Goal: Task Accomplishment & Management: Manage account settings

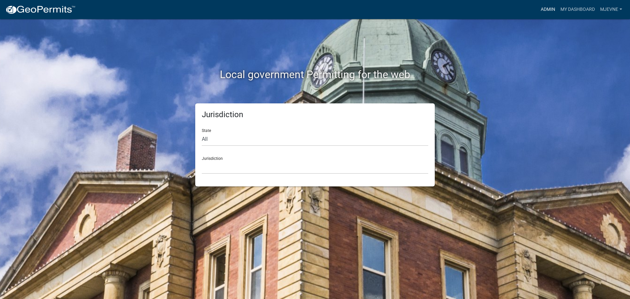
click at [547, 9] on link "Admin" at bounding box center [548, 9] width 20 height 12
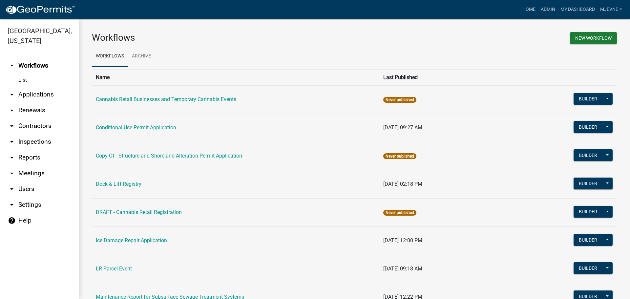
click at [57, 99] on link "arrow_drop_down Applications" at bounding box center [39, 95] width 79 height 16
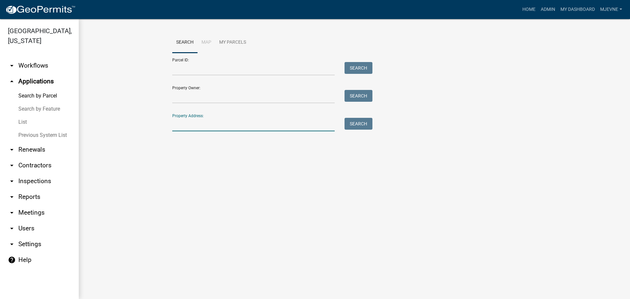
click at [190, 125] on input "Property Address:" at bounding box center [253, 124] width 163 height 13
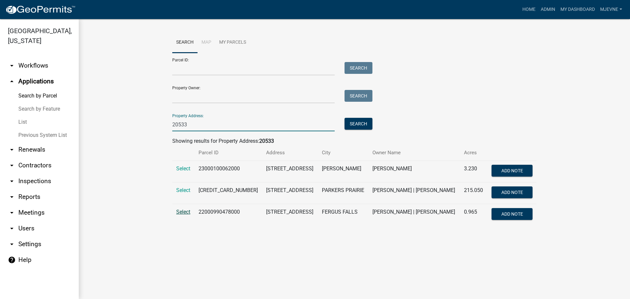
type input "20533"
click at [179, 215] on span "Select" at bounding box center [183, 212] width 14 height 6
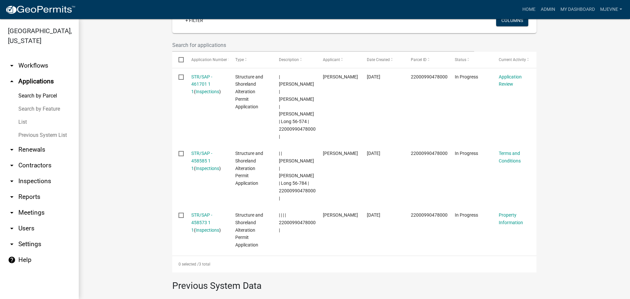
scroll to position [164, 0]
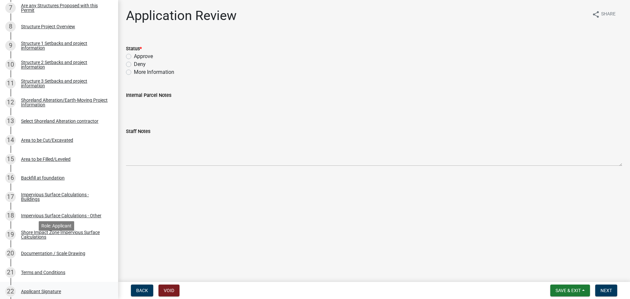
scroll to position [263, 0]
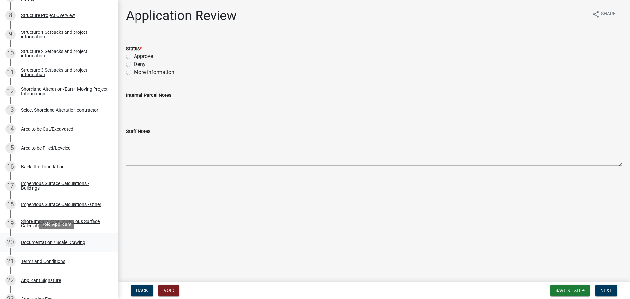
click at [73, 243] on div "Documentation / Scale Drawing" at bounding box center [53, 242] width 64 height 5
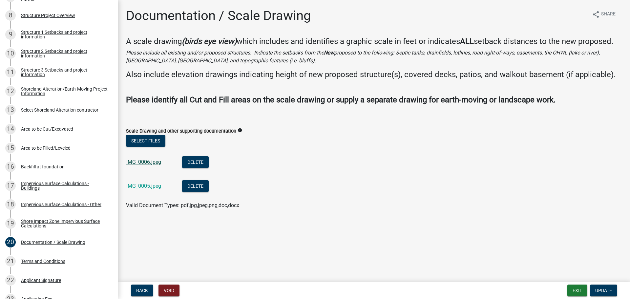
click at [147, 161] on link "IMG_0006.jpeg" at bounding box center [143, 162] width 35 height 6
click at [139, 186] on link "IMG_0005.jpeg" at bounding box center [143, 186] width 35 height 6
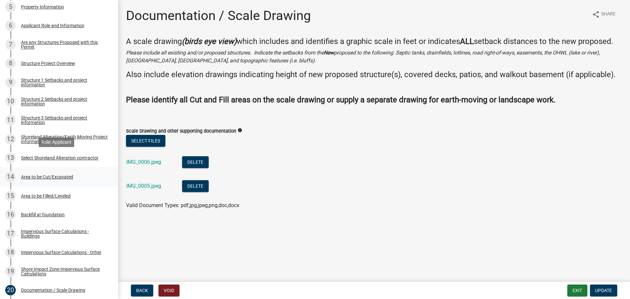
scroll to position [197, 0]
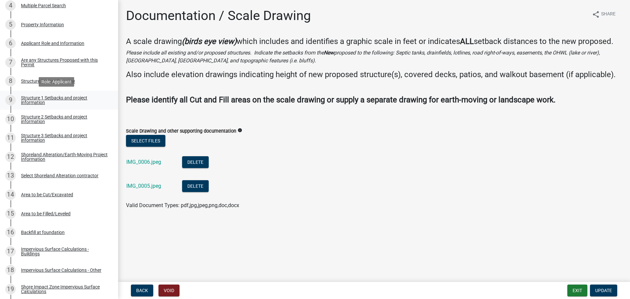
click at [62, 96] on div "Structure 1 Setbacks and project information" at bounding box center [64, 100] width 87 height 9
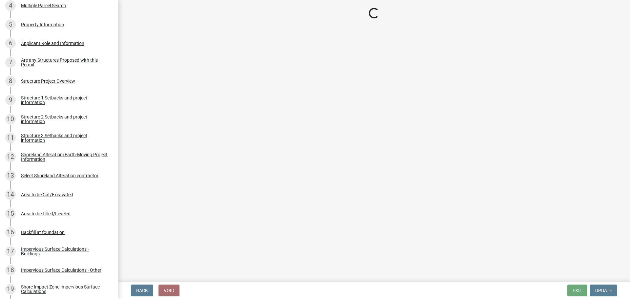
select select "c185e313-3403-4239-bd61-bb563c58a77a"
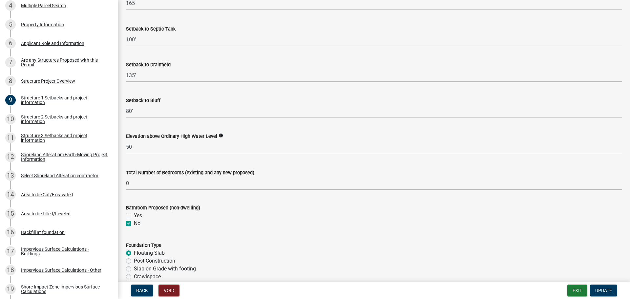
scroll to position [624, 0]
